Goal: Find specific page/section: Find specific page/section

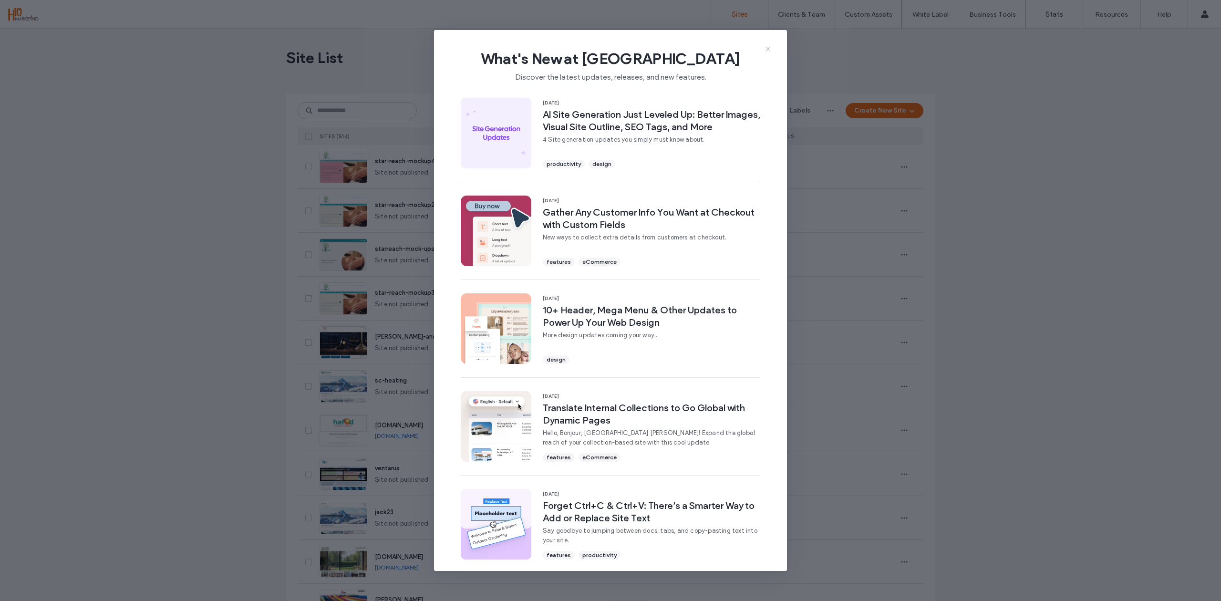
click at [771, 50] on icon at bounding box center [768, 49] width 8 height 8
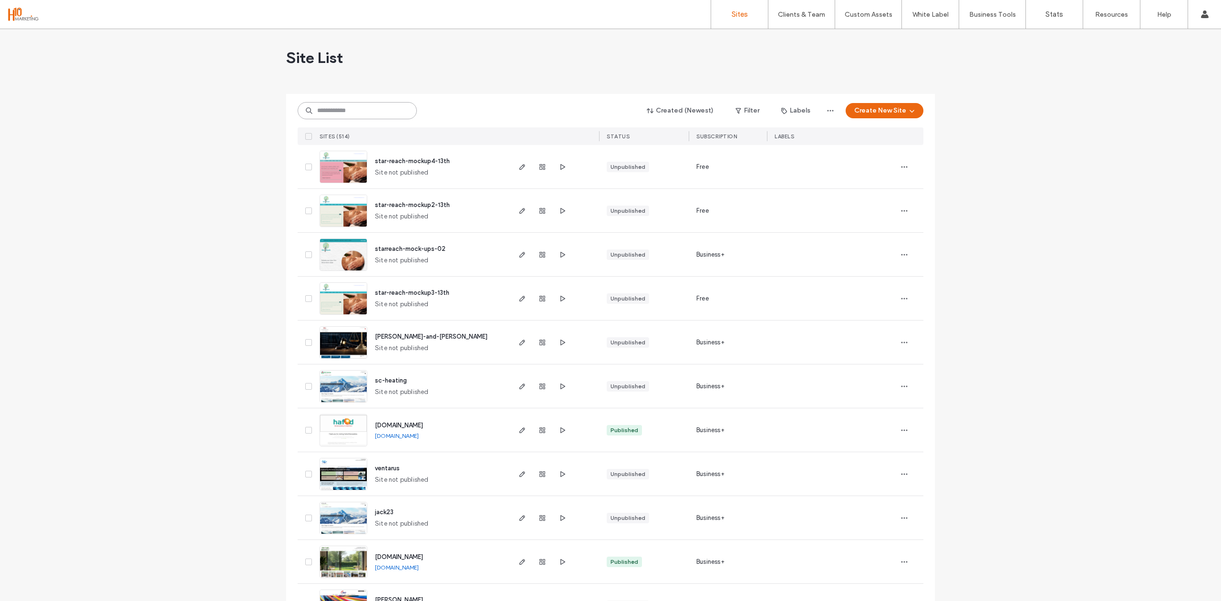
click at [355, 113] on input at bounding box center [357, 110] width 119 height 17
paste input "*"
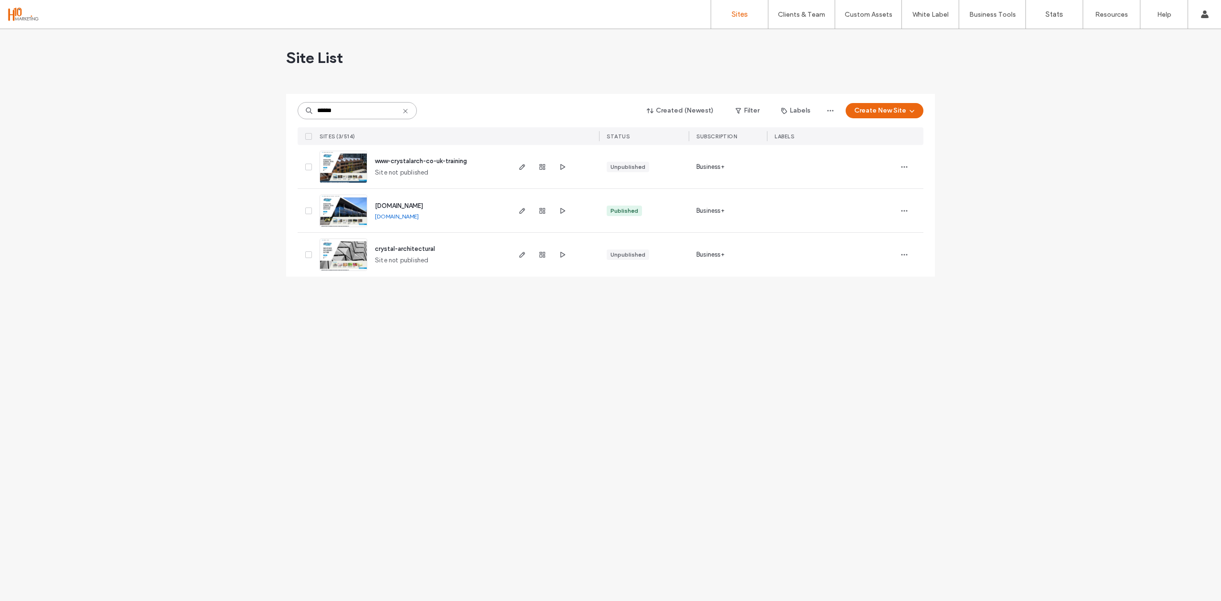
type input "******"
click at [399, 204] on span "www.crystalarch.co.uk" at bounding box center [399, 205] width 48 height 7
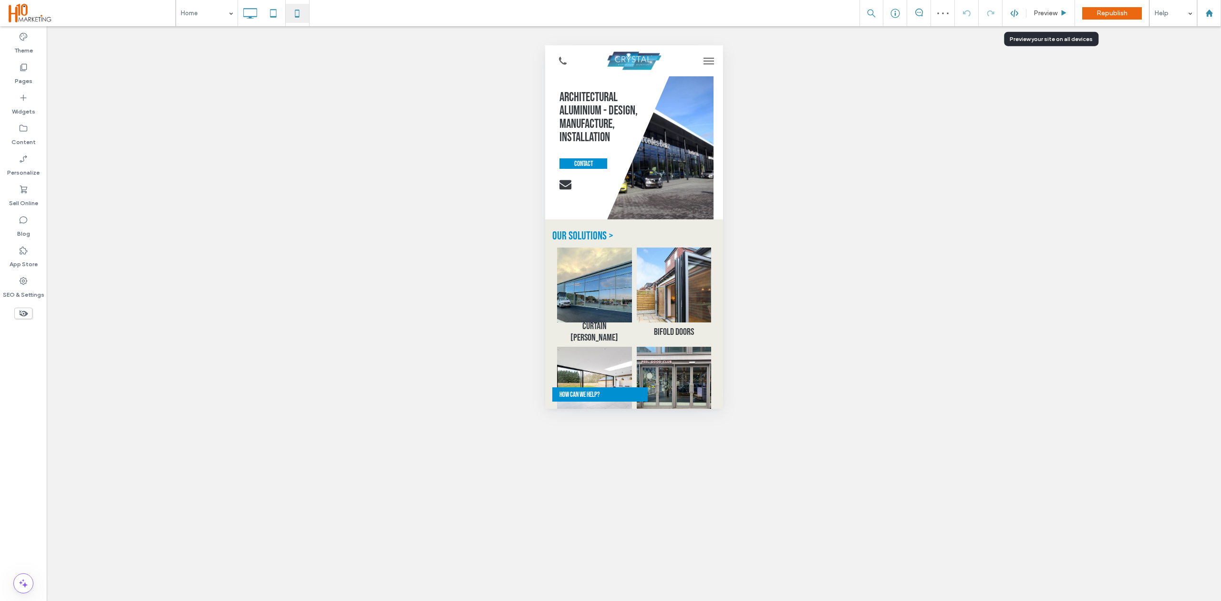
click at [1052, 19] on div "Preview" at bounding box center [1051, 13] width 49 height 26
click at [1053, 8] on div "Preview" at bounding box center [1051, 13] width 49 height 26
click at [1063, 7] on div "Preview" at bounding box center [1051, 13] width 49 height 26
click at [1065, 14] on icon at bounding box center [1064, 13] width 7 height 7
